Goal: Task Accomplishment & Management: Use online tool/utility

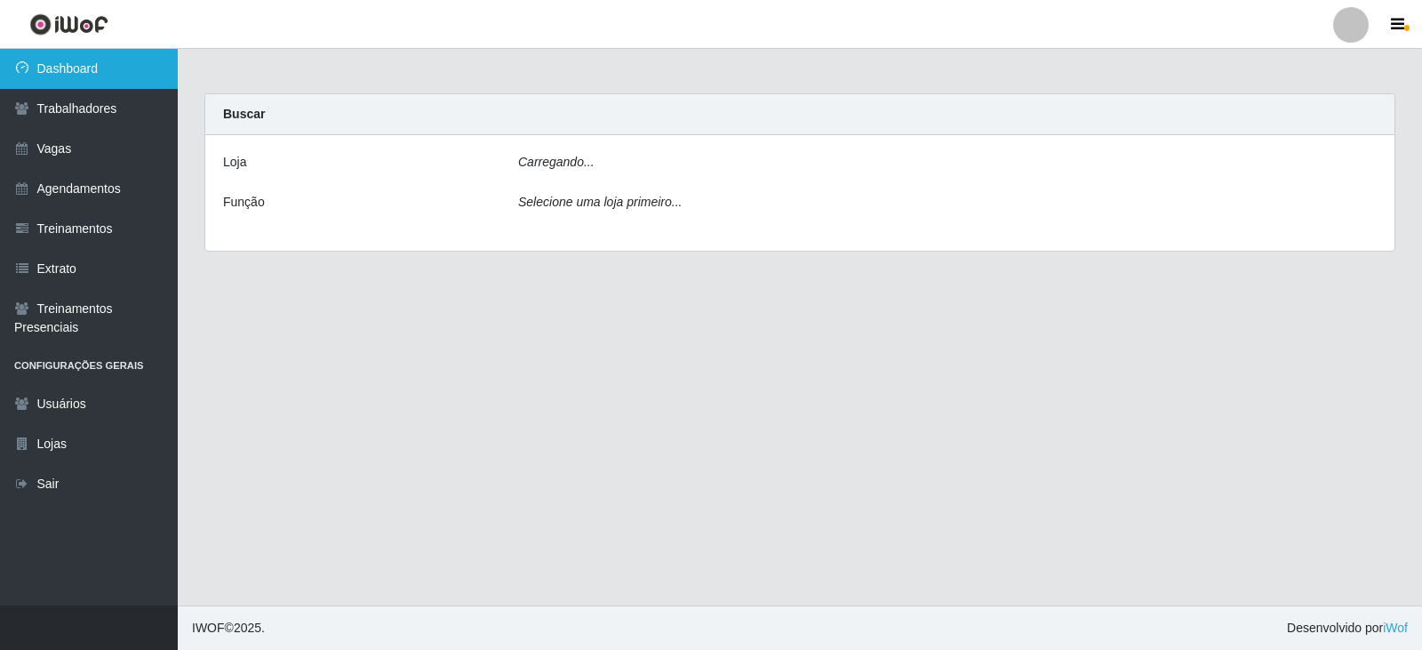
click at [101, 74] on link "Dashboard" at bounding box center [89, 69] width 178 height 40
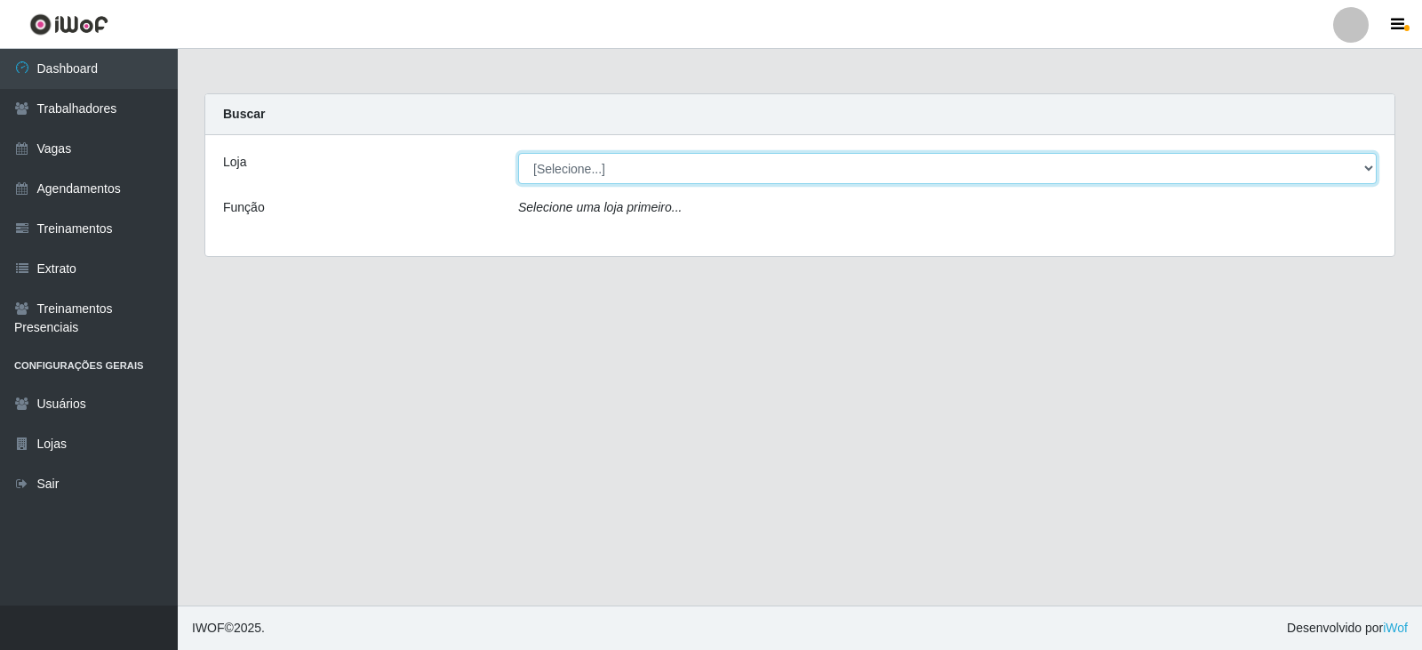
click at [1369, 168] on select "[Selecione...] SuperFácil Atacado - Alto de São Manoel SuperFácil Atacado - Ema…" at bounding box center [947, 168] width 858 height 31
select select "540"
click at [518, 153] on select "[Selecione...] SuperFácil Atacado - Alto de São Manoel SuperFácil Atacado - Ema…" at bounding box center [947, 168] width 858 height 31
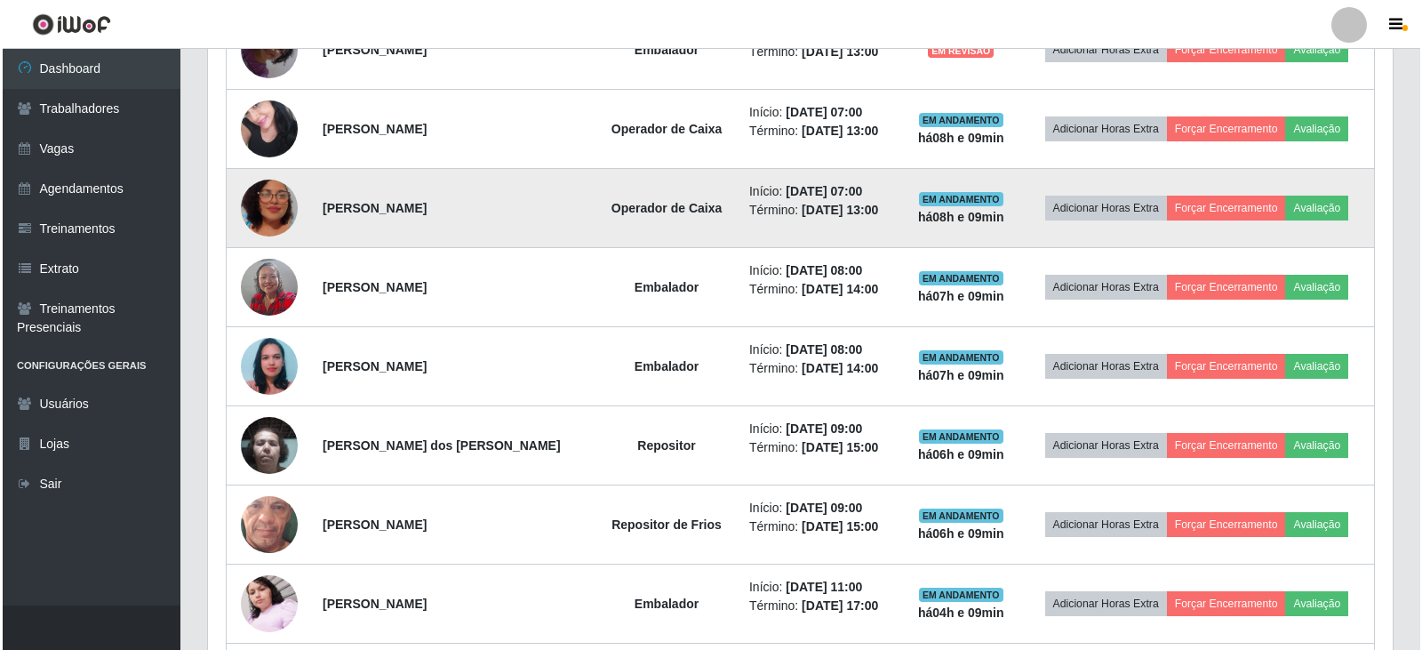
scroll to position [1511, 0]
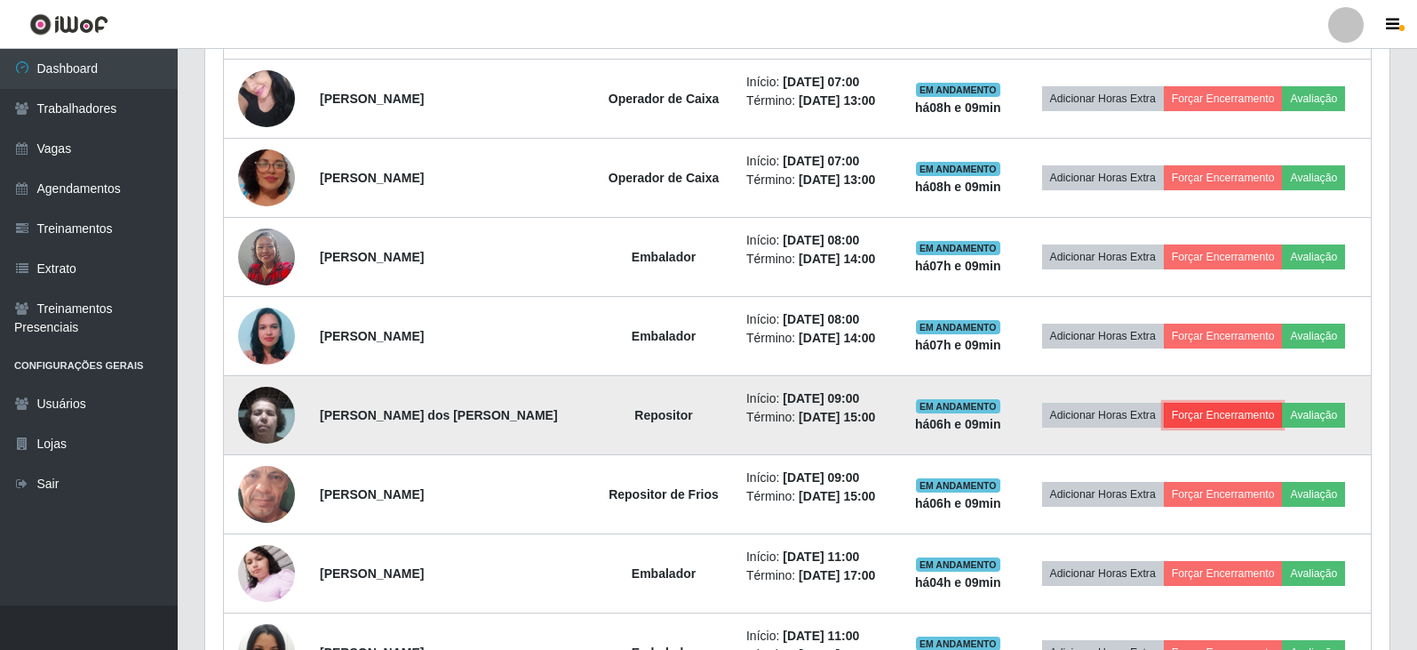
click at [1242, 415] on button "Forçar Encerramento" at bounding box center [1223, 415] width 119 height 25
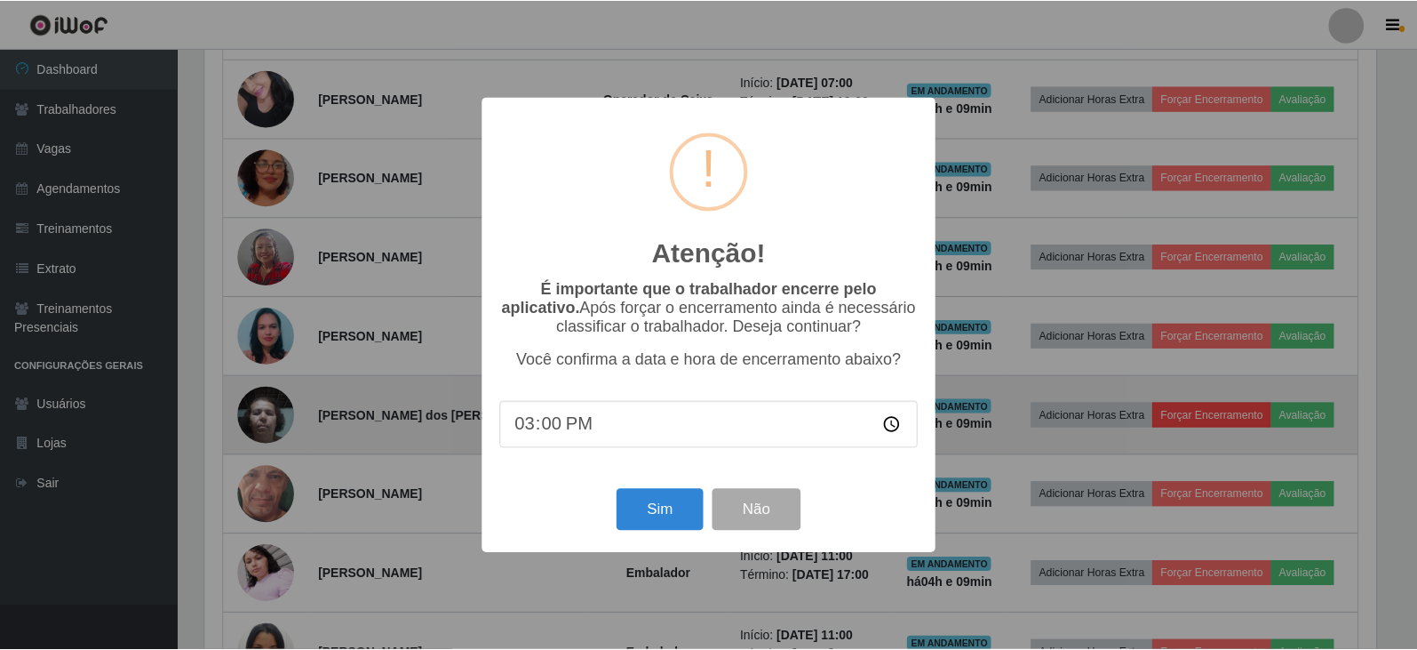
scroll to position [369, 1176]
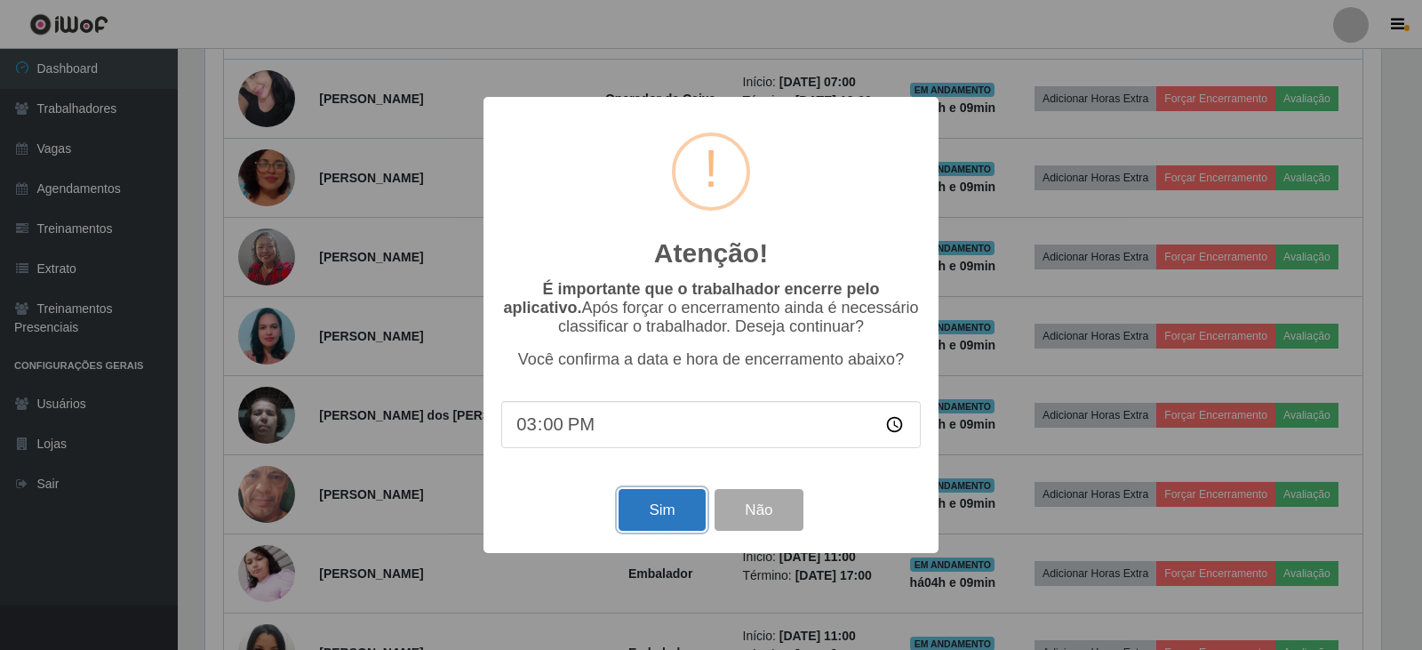
click at [650, 520] on button "Sim" at bounding box center [661, 510] width 86 height 42
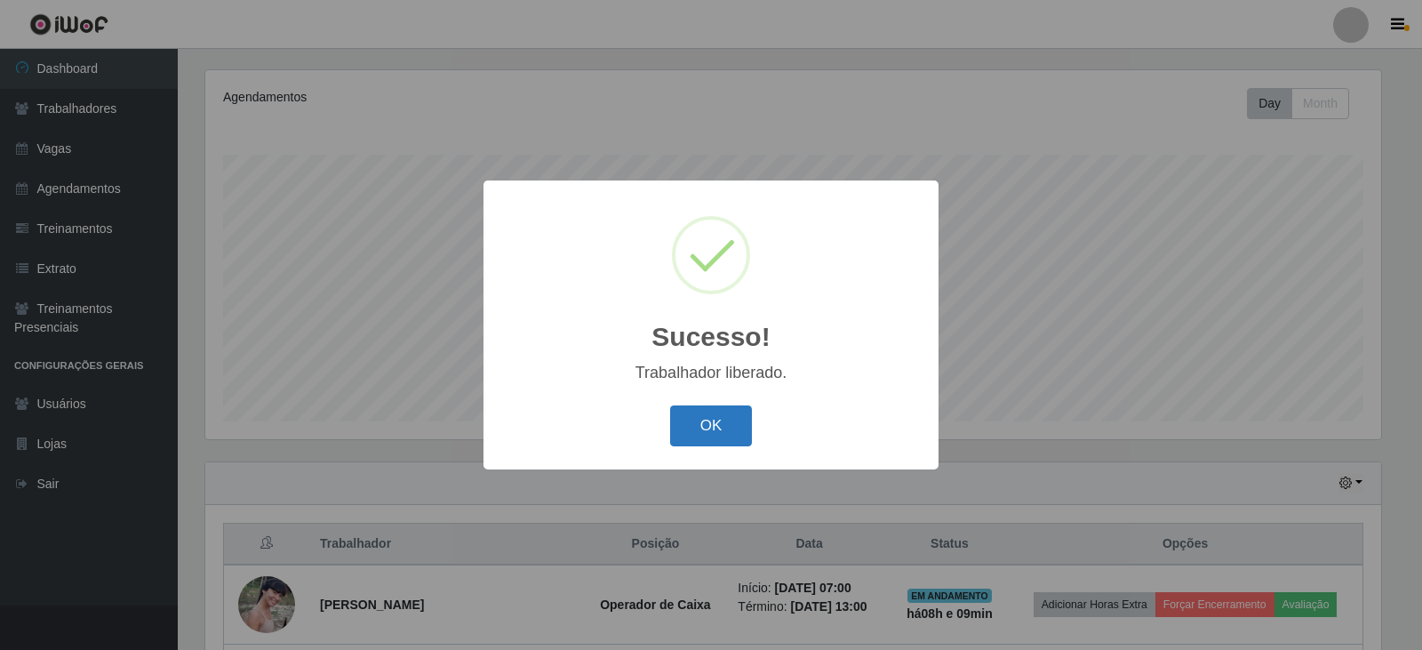
click at [730, 420] on button "OK" at bounding box center [711, 426] width 83 height 42
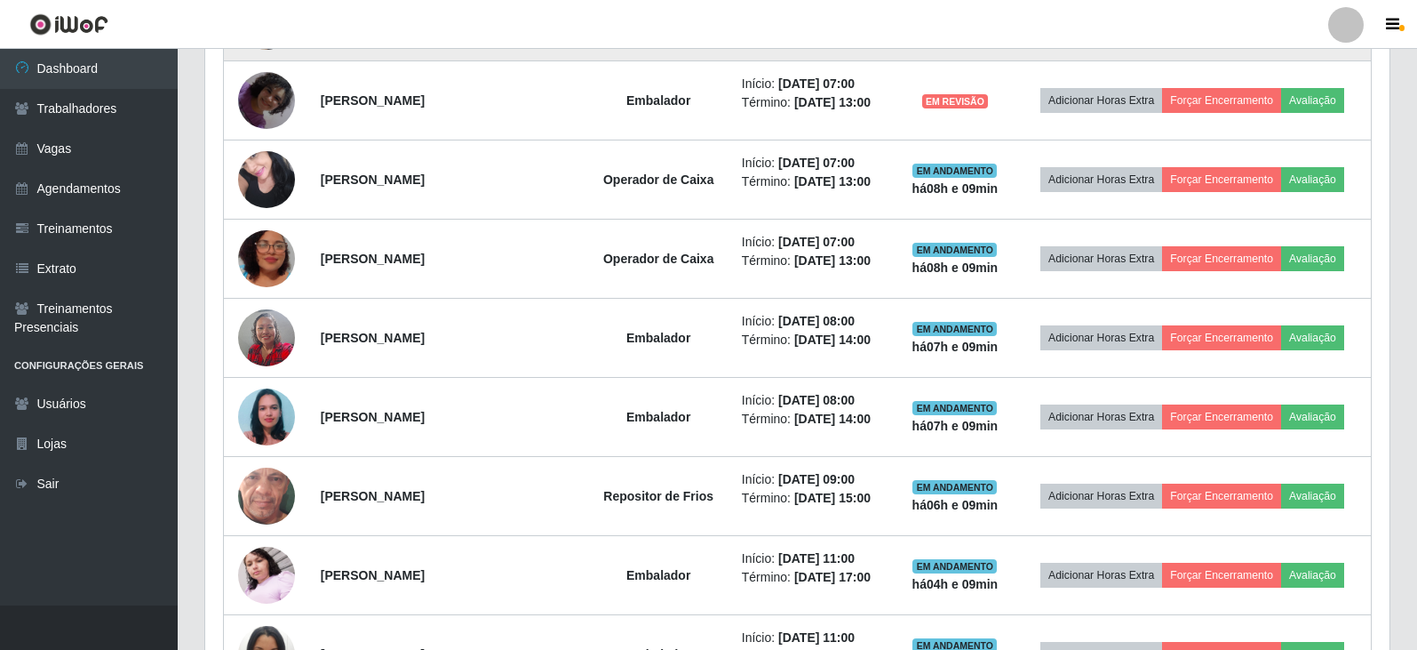
scroll to position [1458, 0]
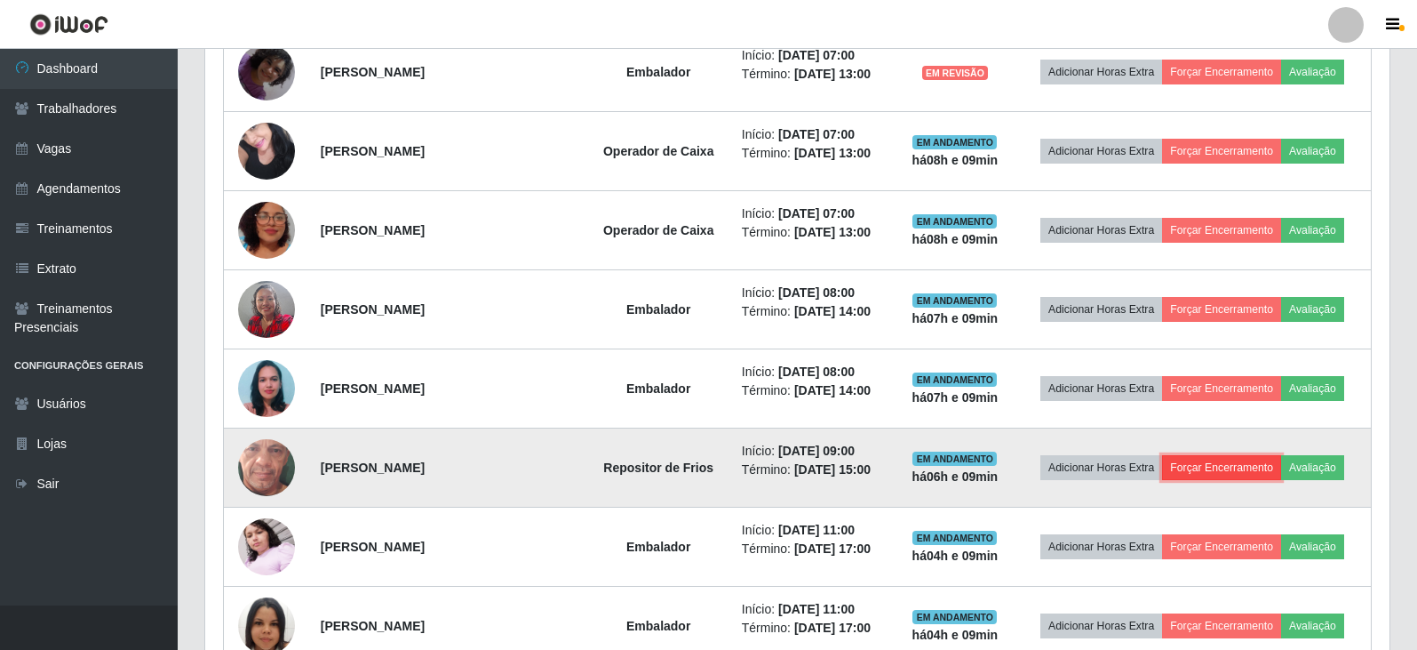
click at [1215, 470] on button "Forçar Encerramento" at bounding box center [1221, 467] width 119 height 25
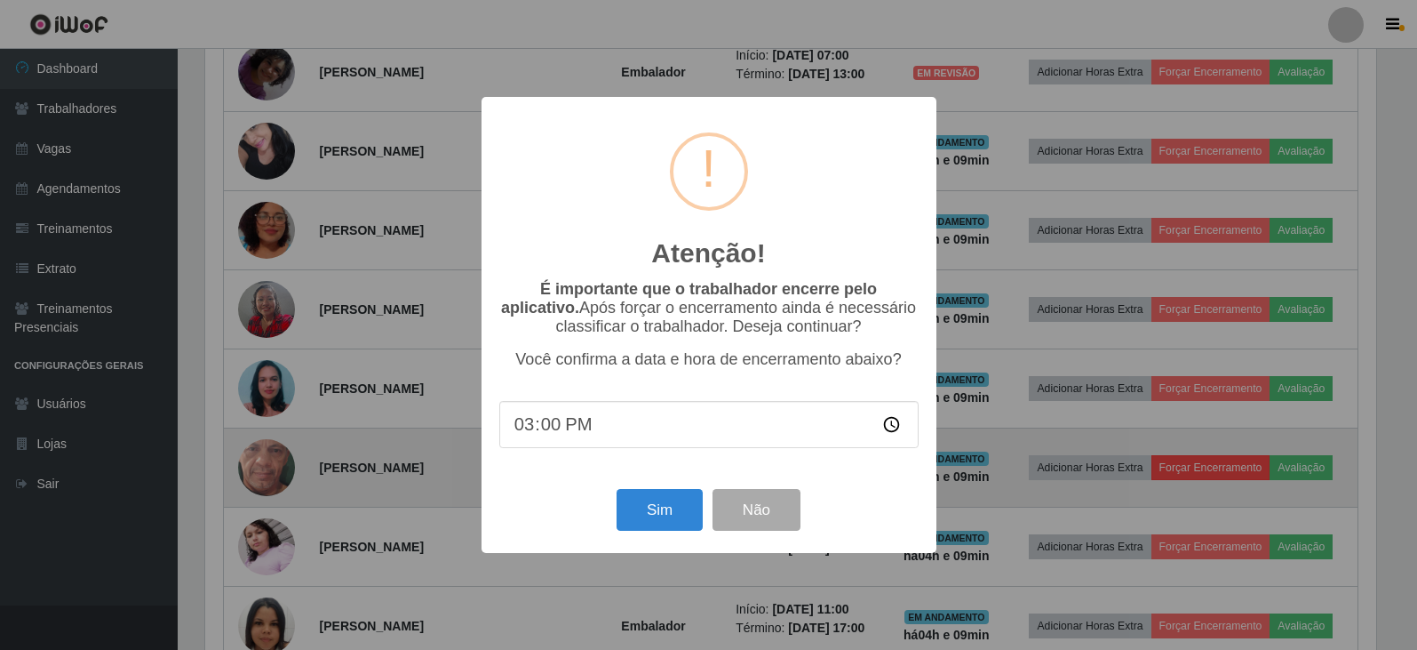
scroll to position [369, 1176]
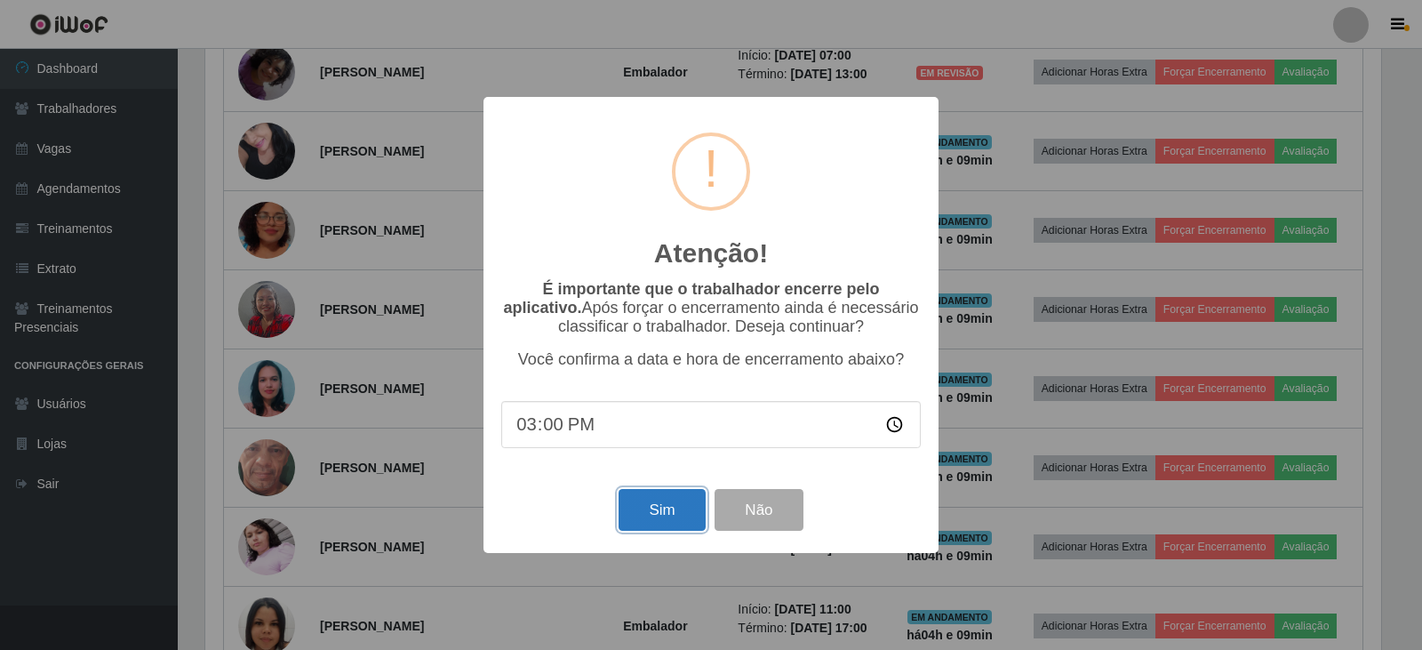
click at [638, 519] on button "Sim" at bounding box center [661, 510] width 86 height 42
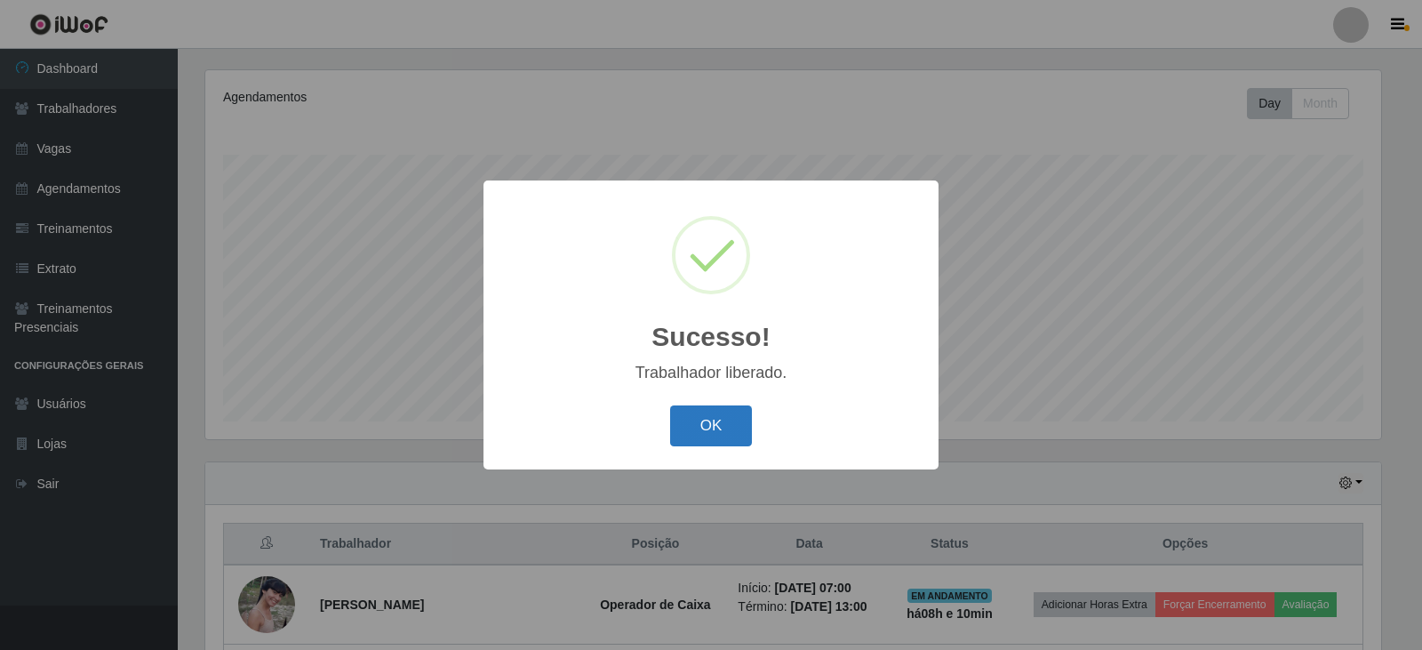
click at [698, 437] on button "OK" at bounding box center [711, 426] width 83 height 42
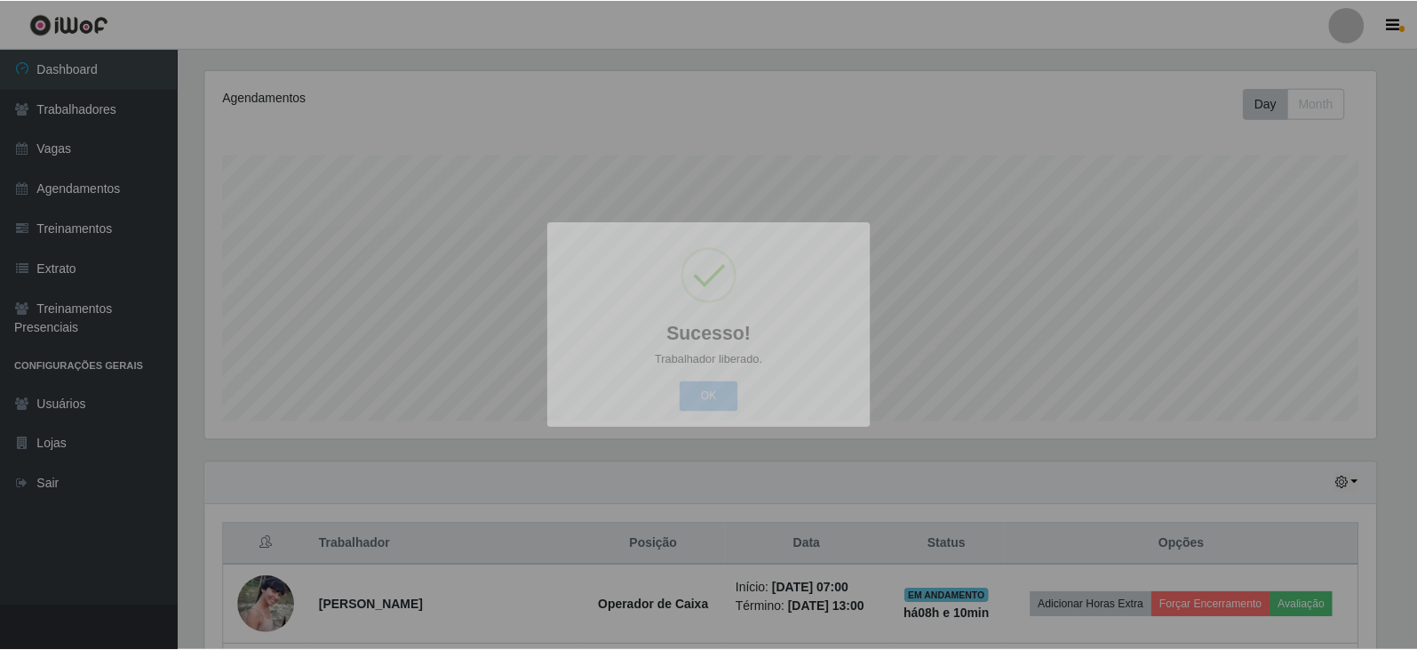
scroll to position [369, 1184]
